Goal: Task Accomplishment & Management: Use online tool/utility

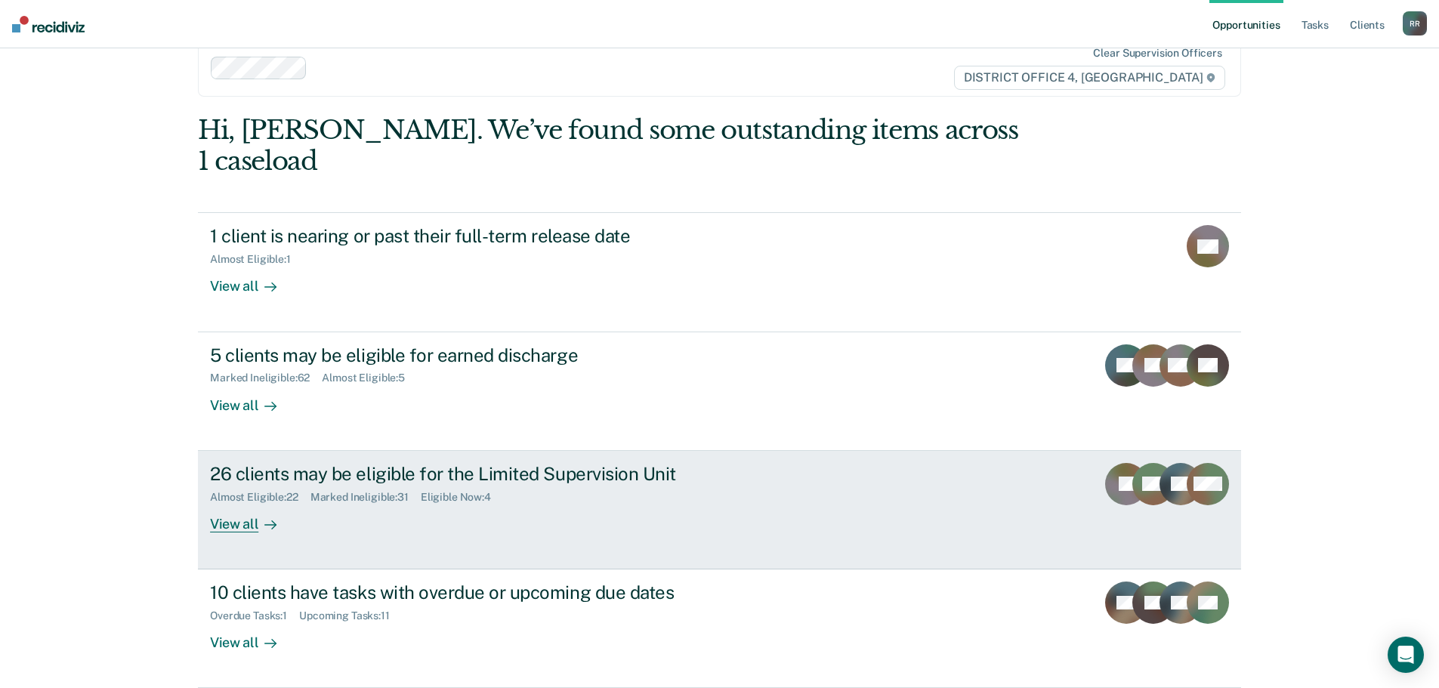
scroll to position [62, 0]
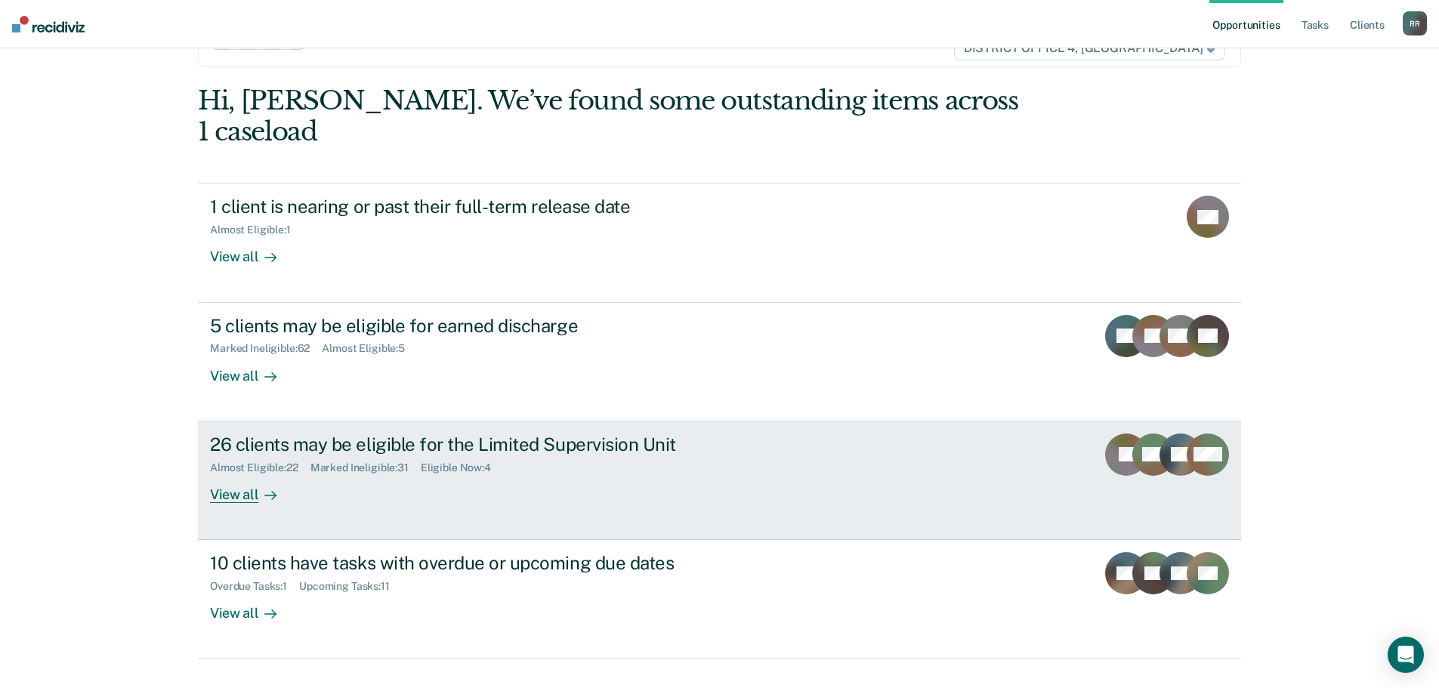
click at [224, 474] on div "View all" at bounding box center [252, 488] width 85 height 29
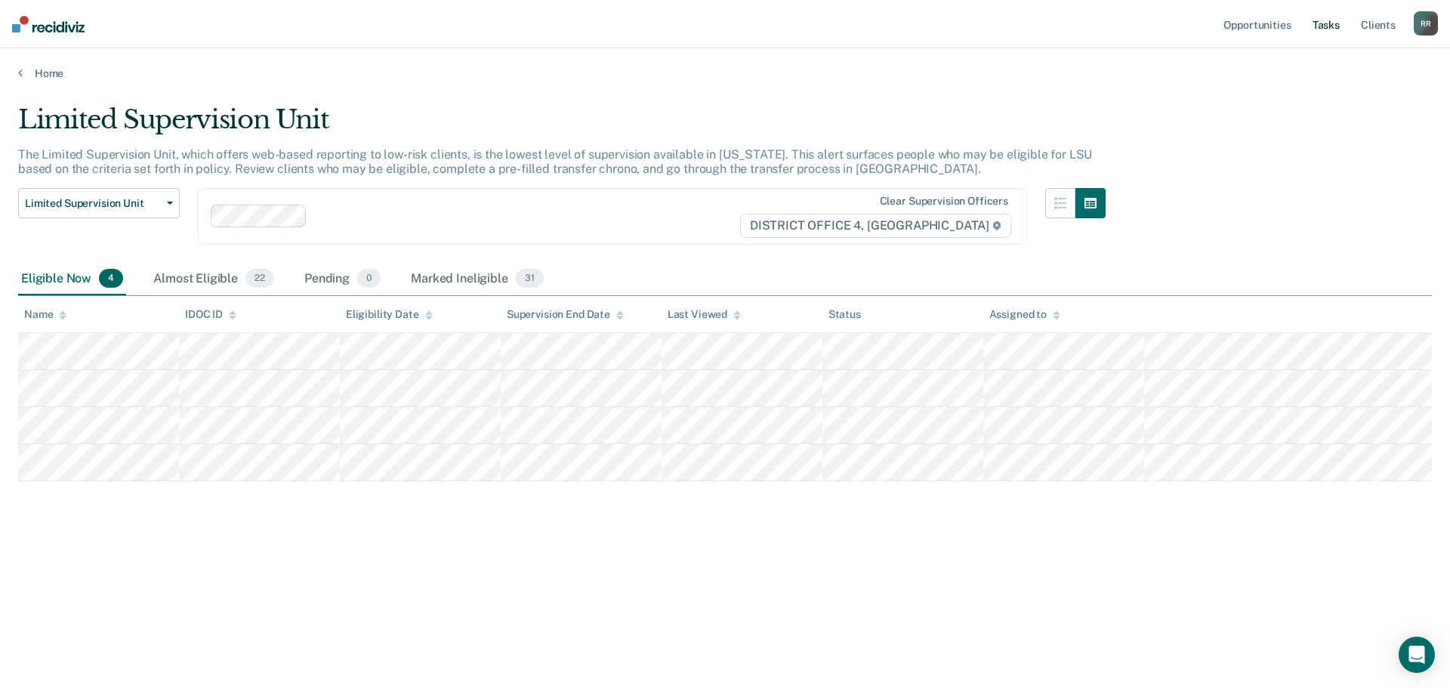
click at [1329, 21] on link "Tasks" at bounding box center [1326, 24] width 33 height 48
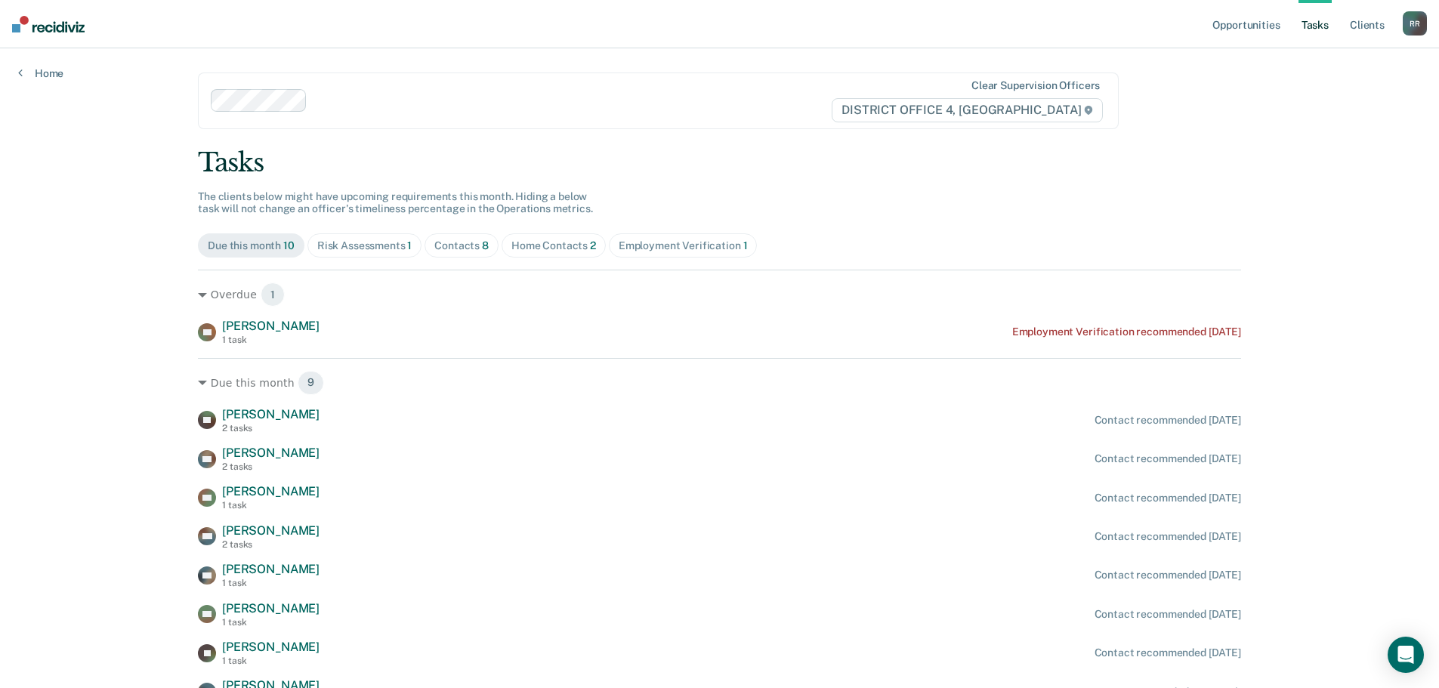
click at [468, 245] on div "Contacts 8" at bounding box center [461, 245] width 54 height 13
